Goal: Navigation & Orientation: Find specific page/section

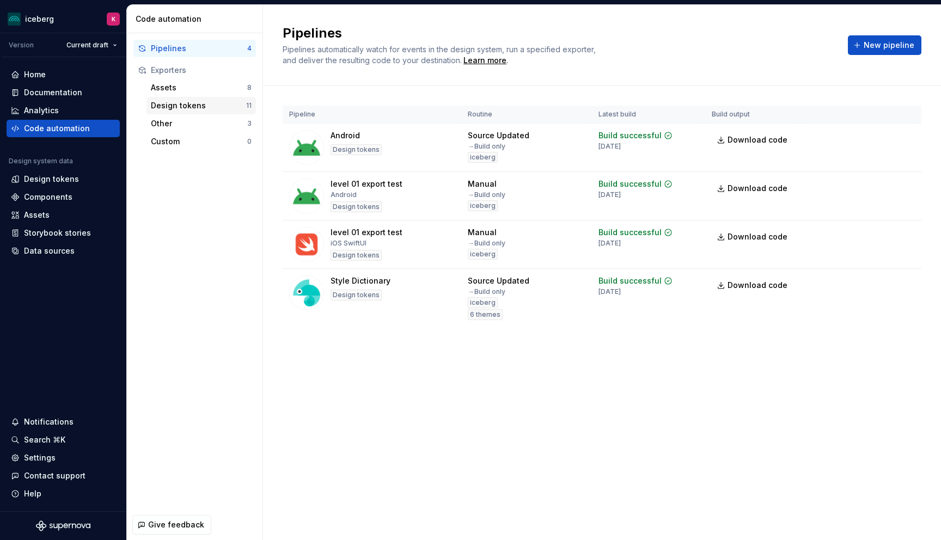
click at [182, 97] on div "Design tokens 11" at bounding box center [200, 105] width 109 height 17
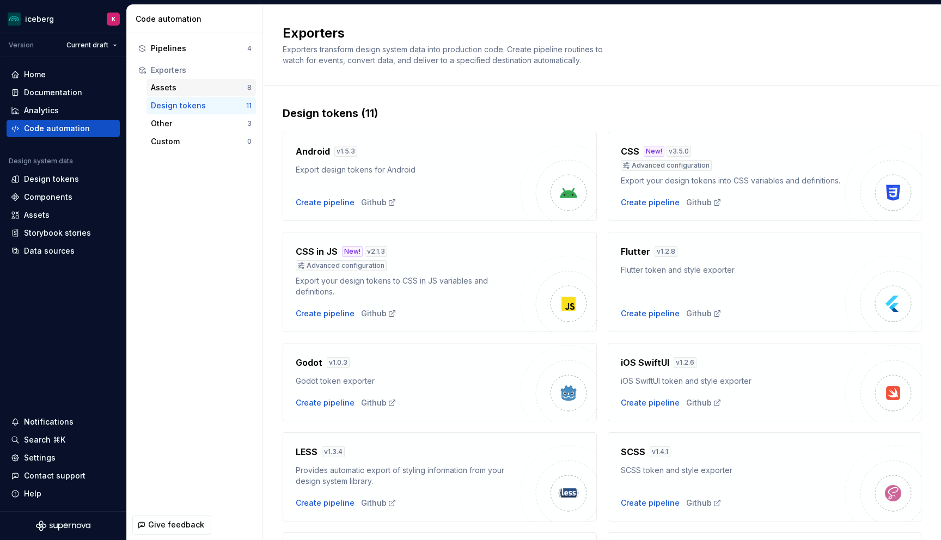
click at [192, 89] on div "Assets" at bounding box center [199, 87] width 96 height 11
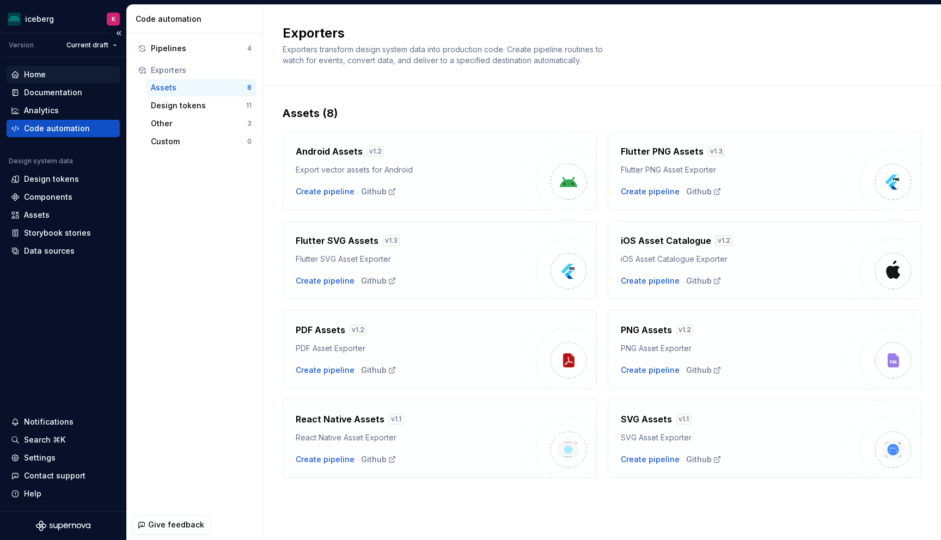
click at [44, 68] on div "Home" at bounding box center [63, 74] width 113 height 17
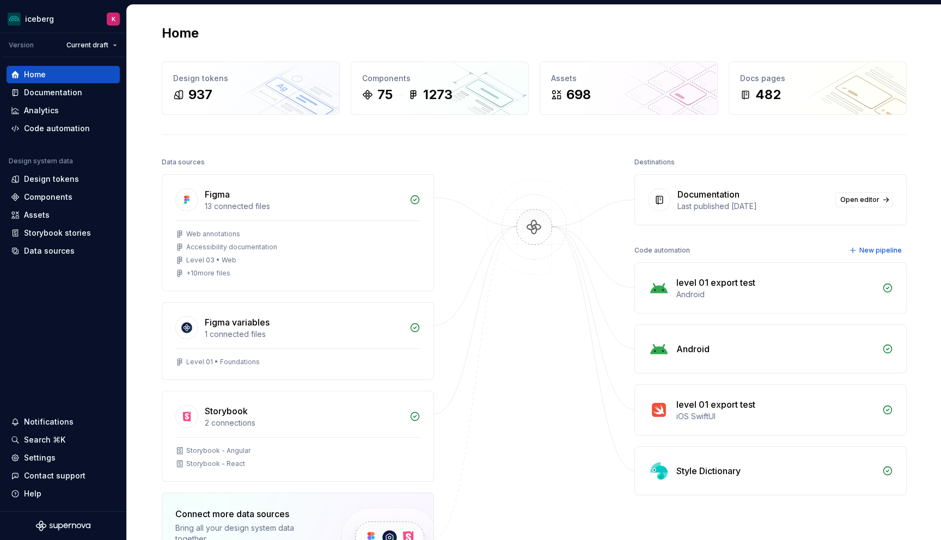
scroll to position [42, 0]
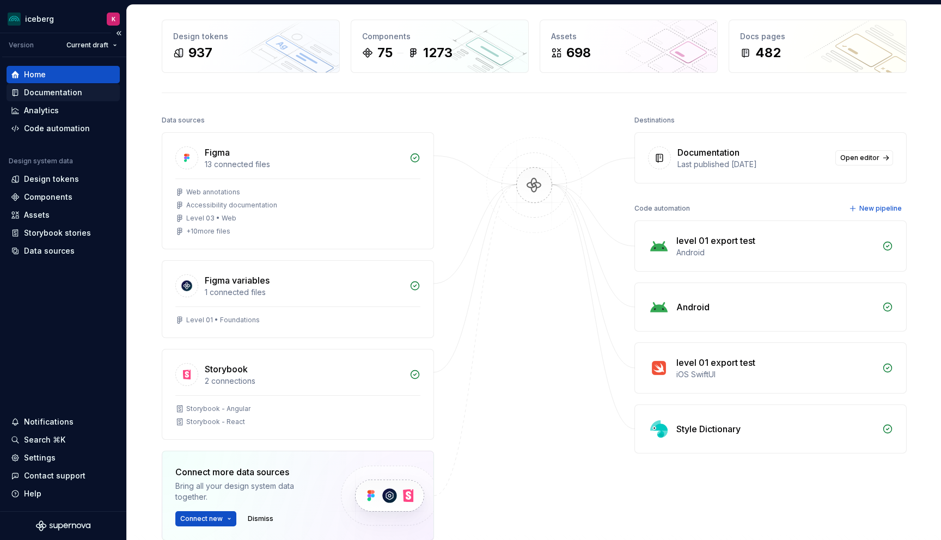
click at [57, 99] on div "Documentation" at bounding box center [63, 92] width 113 height 17
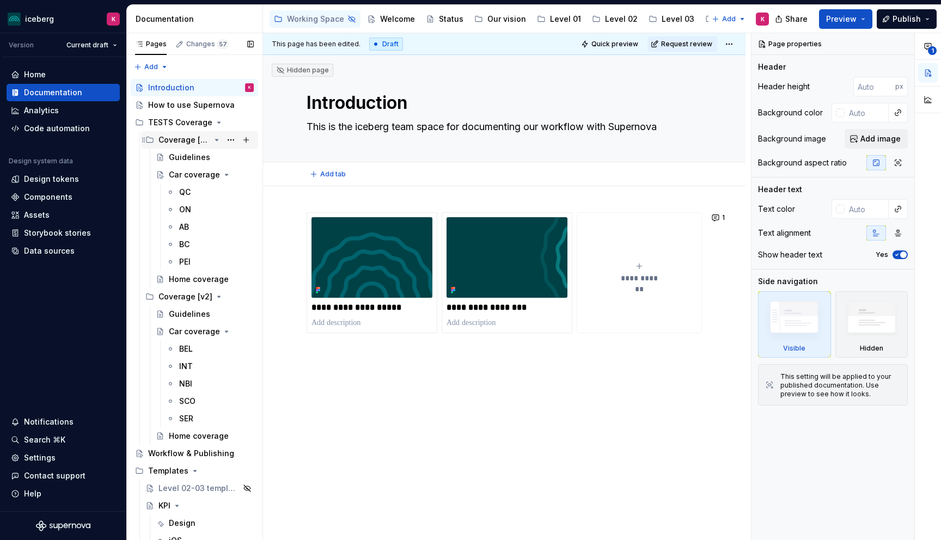
type textarea "*"
click at [47, 181] on div "Design tokens" at bounding box center [51, 179] width 55 height 11
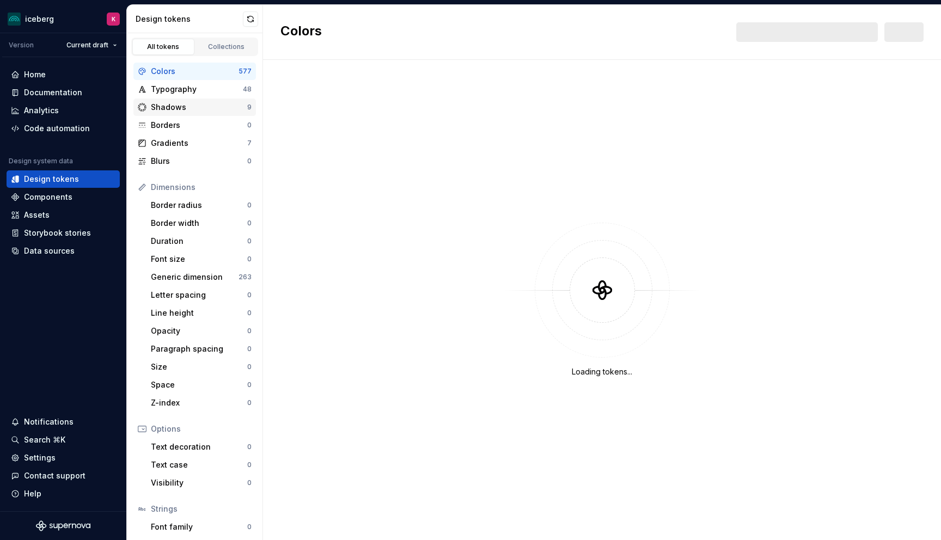
click at [178, 108] on div "Shadows" at bounding box center [199, 107] width 96 height 11
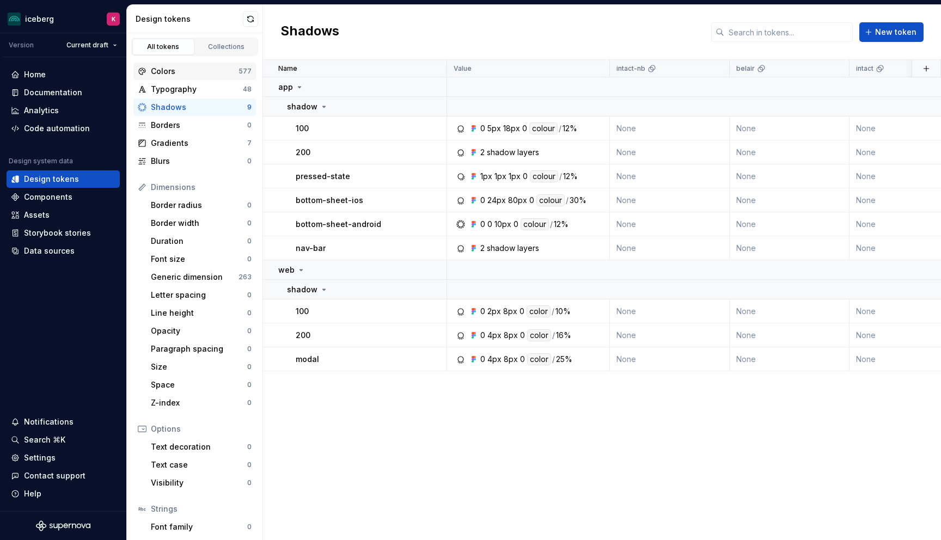
click at [174, 72] on div "Colors" at bounding box center [195, 71] width 88 height 11
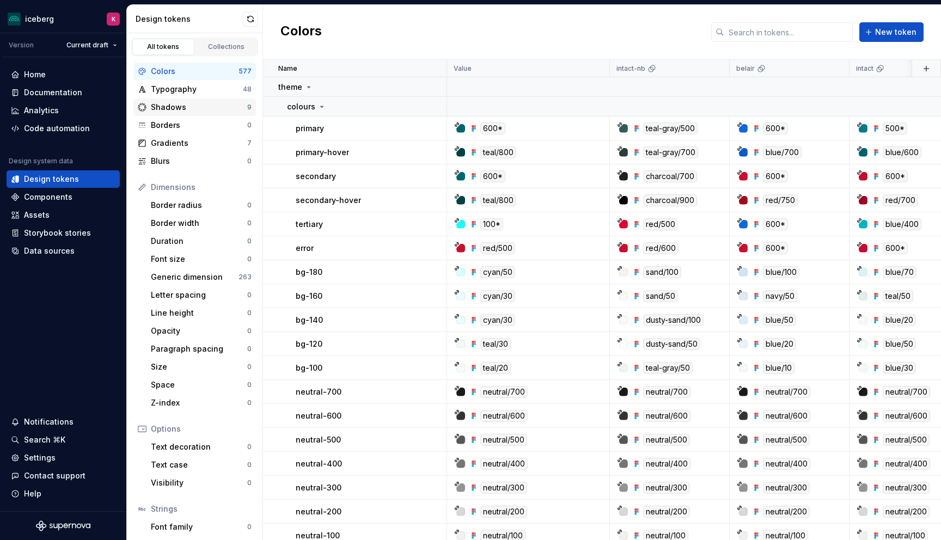
click at [179, 112] on div "Shadows" at bounding box center [199, 107] width 96 height 11
